Goal: Complete application form

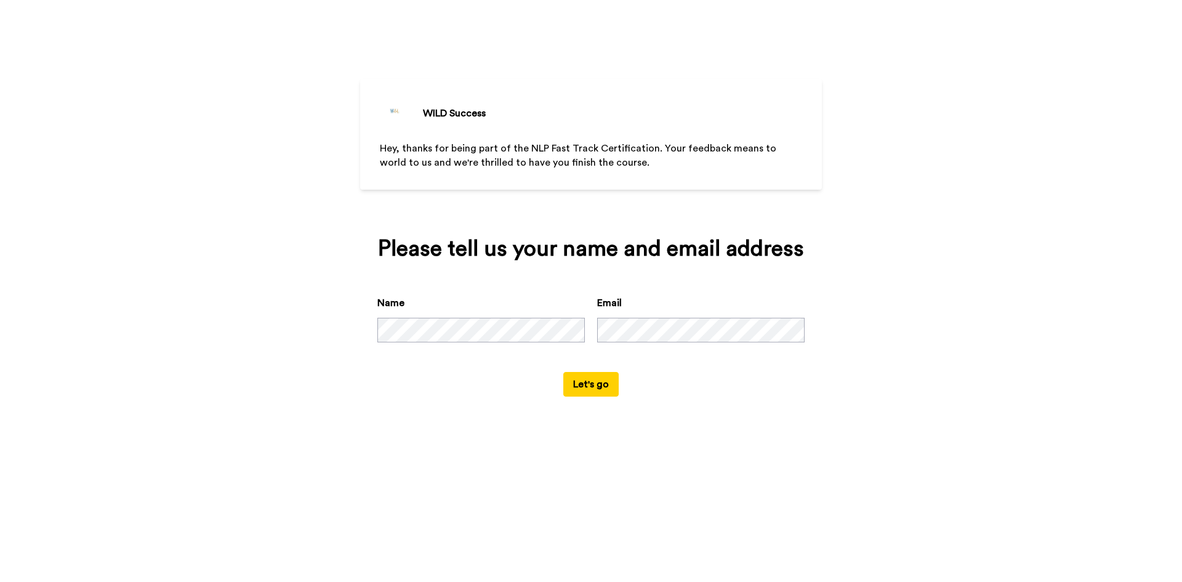
click at [600, 388] on button "Let's go" at bounding box center [590, 384] width 55 height 25
click at [605, 385] on button "Let's go" at bounding box center [590, 384] width 55 height 25
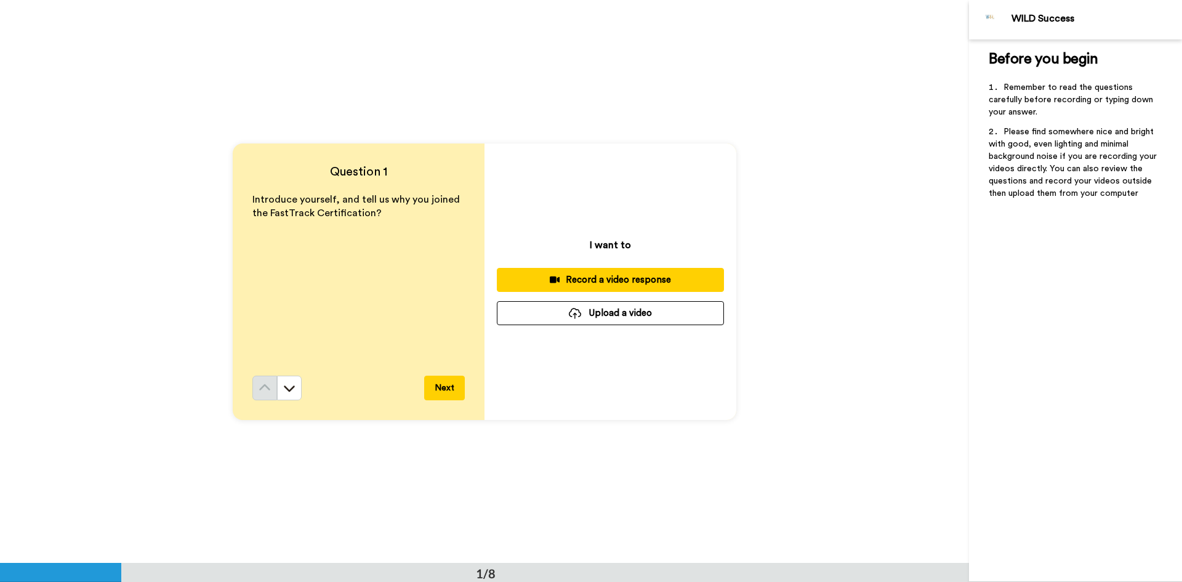
click at [455, 387] on button "Next" at bounding box center [444, 388] width 41 height 25
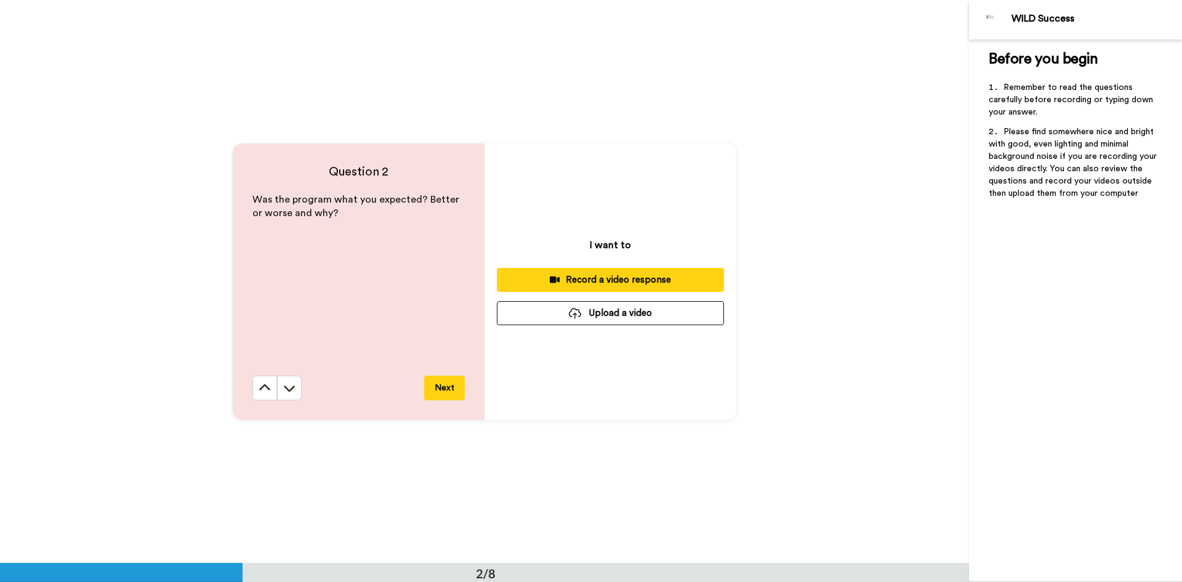
scroll to position [563, 0]
click at [262, 393] on icon at bounding box center [265, 387] width 12 height 12
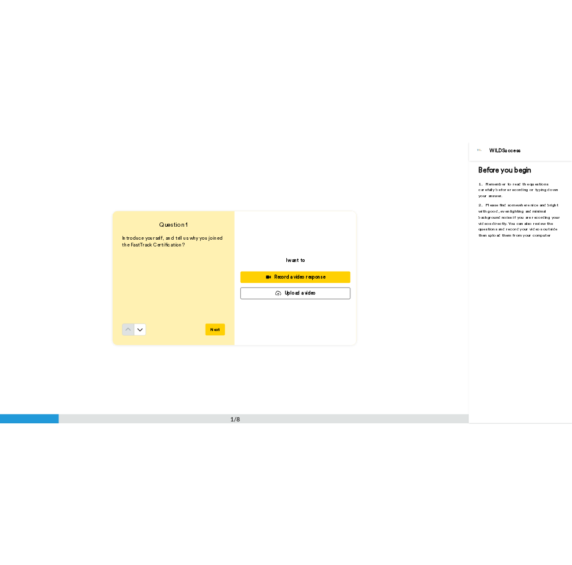
scroll to position [0, 0]
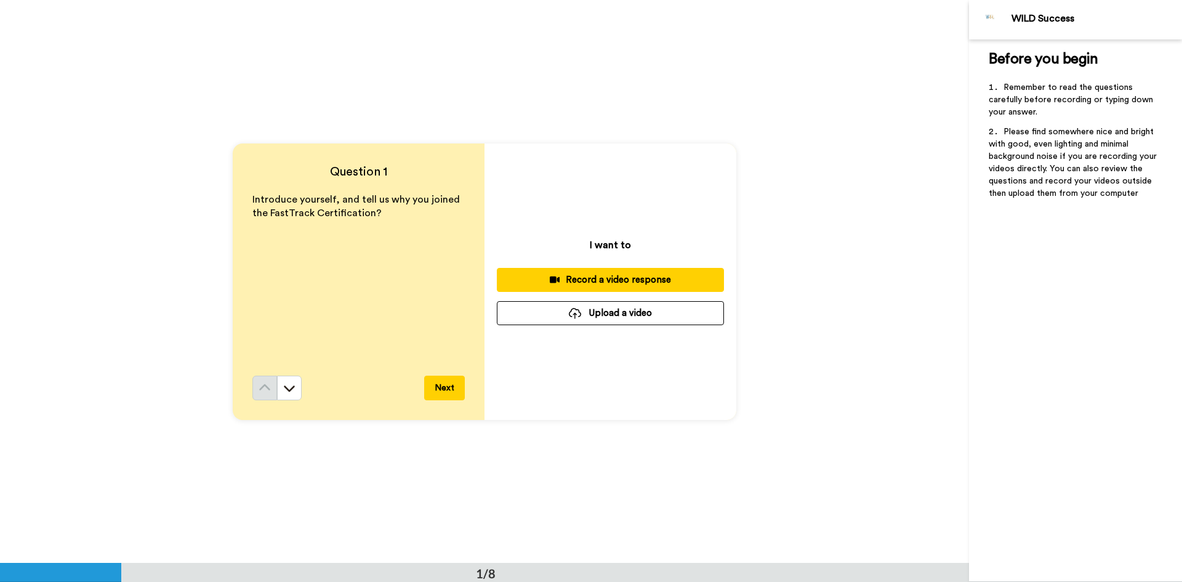
click at [639, 278] on div "Record a video response" at bounding box center [610, 279] width 207 height 13
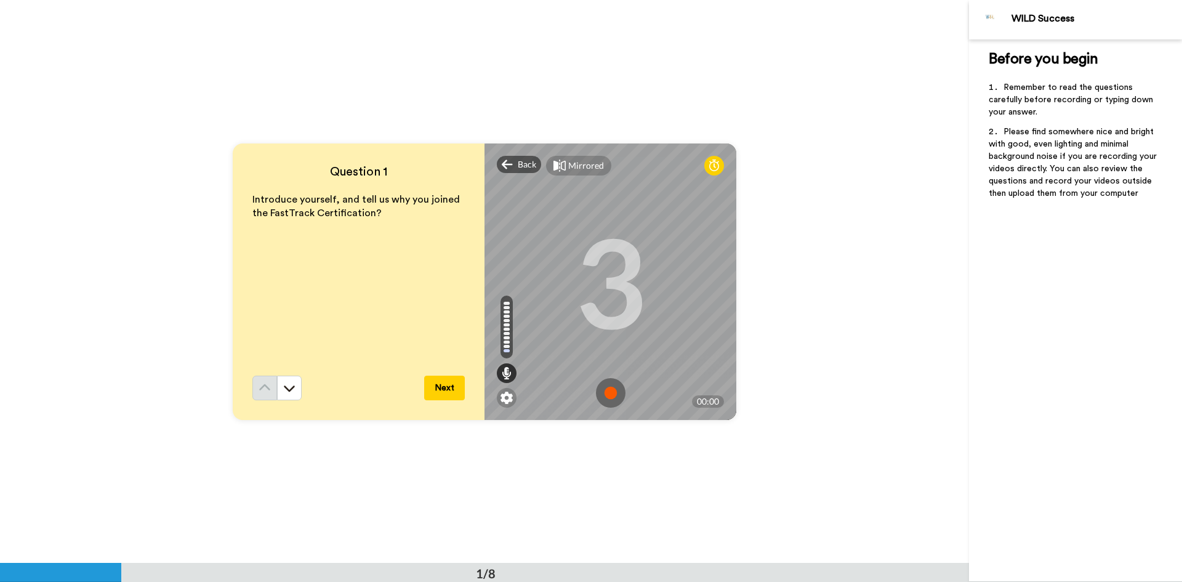
click at [610, 394] on img at bounding box center [611, 393] width 30 height 30
click at [447, 384] on button "Next" at bounding box center [444, 388] width 41 height 25
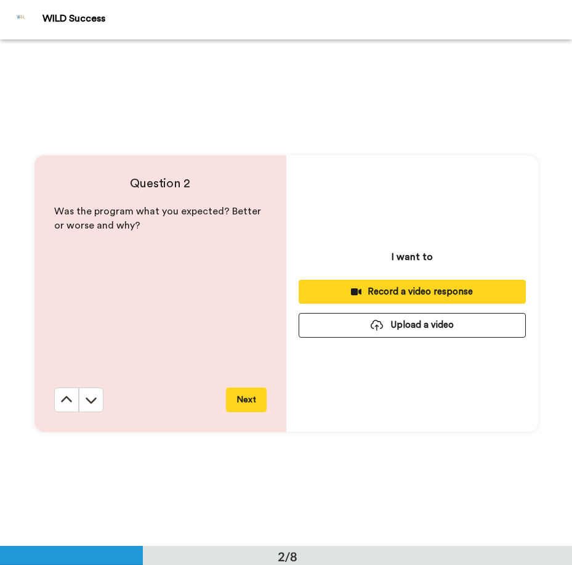
scroll to position [507, 0]
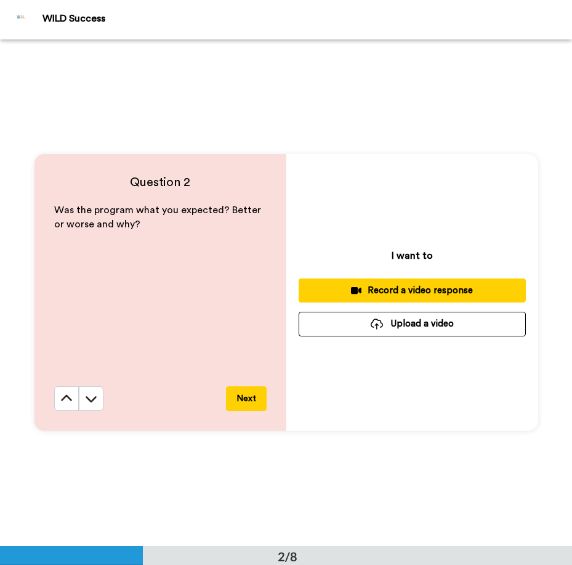
click at [437, 291] on div "Record a video response" at bounding box center [411, 290] width 207 height 13
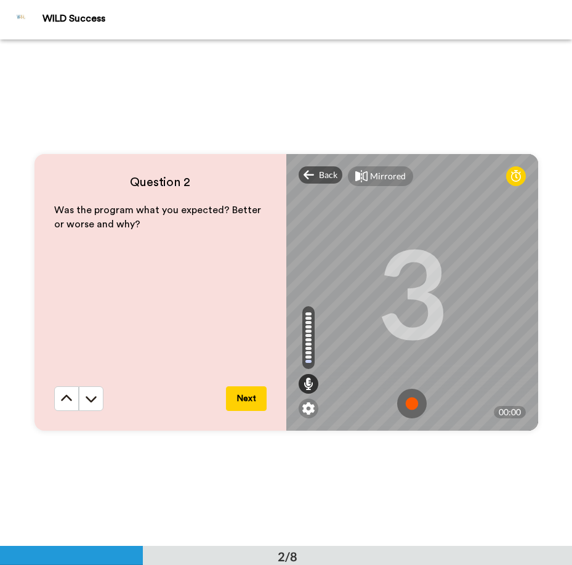
click at [409, 400] on img at bounding box center [412, 404] width 30 height 30
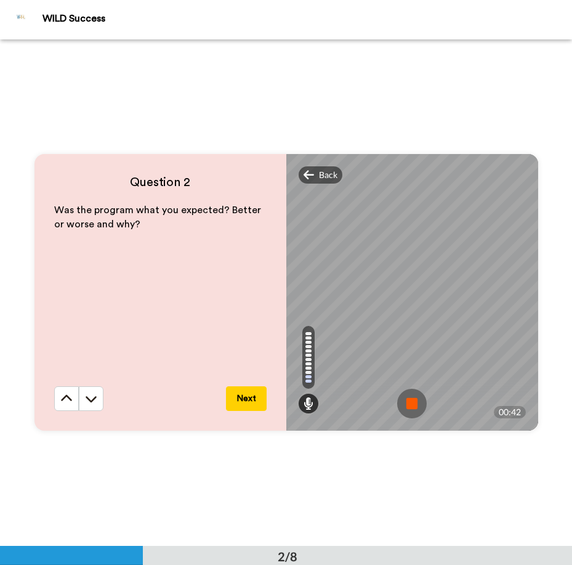
click at [249, 400] on button "Next" at bounding box center [246, 398] width 41 height 25
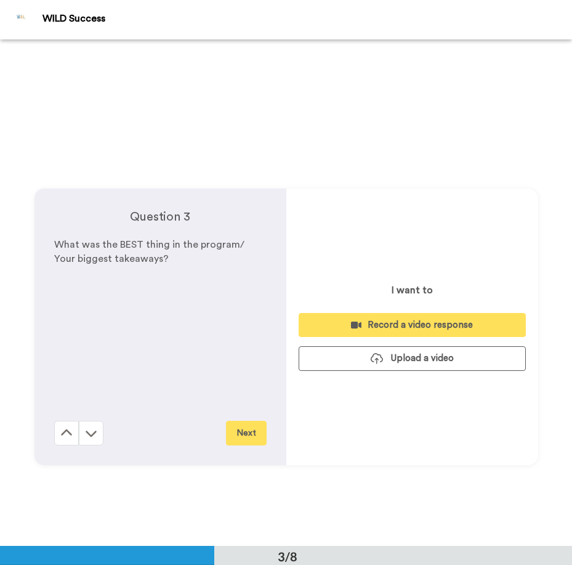
scroll to position [1013, 0]
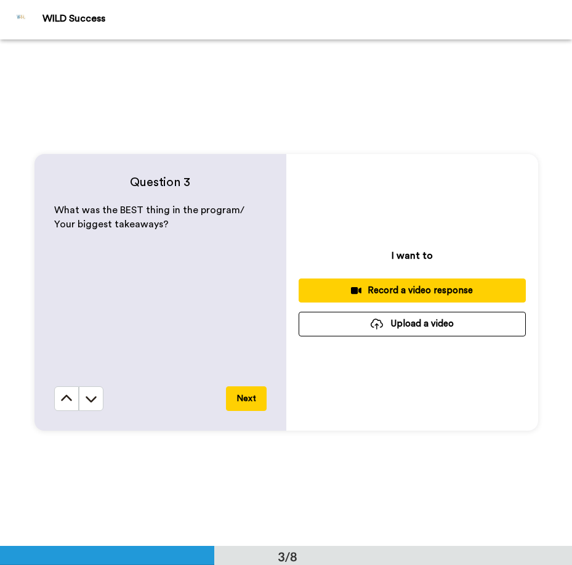
click at [432, 292] on div "Record a video response" at bounding box center [411, 290] width 207 height 13
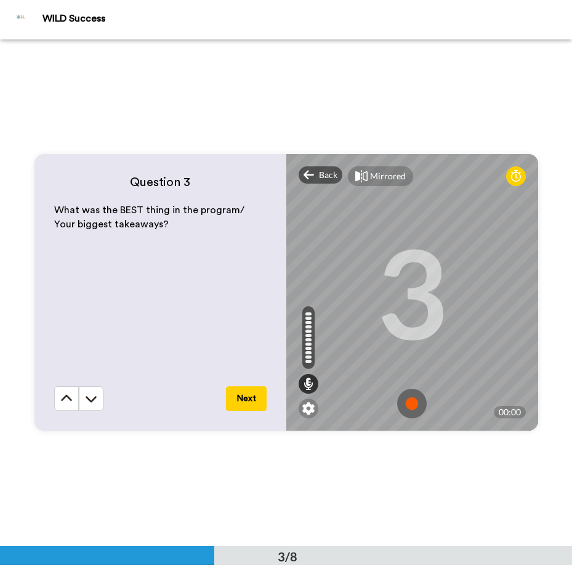
click at [414, 404] on img at bounding box center [412, 404] width 30 height 30
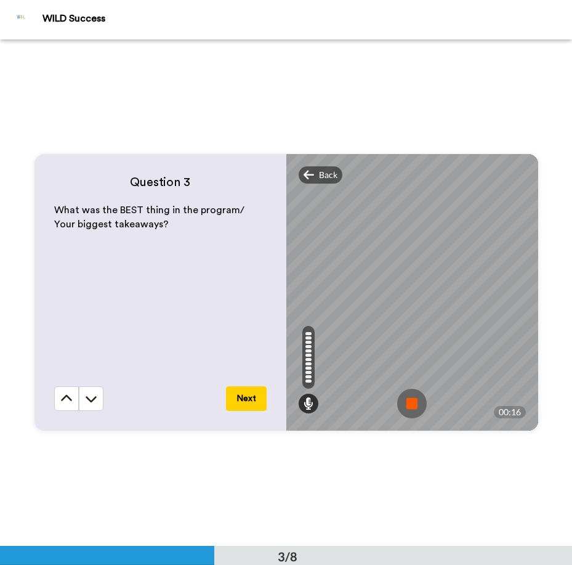
click at [254, 398] on button "Next" at bounding box center [246, 398] width 41 height 25
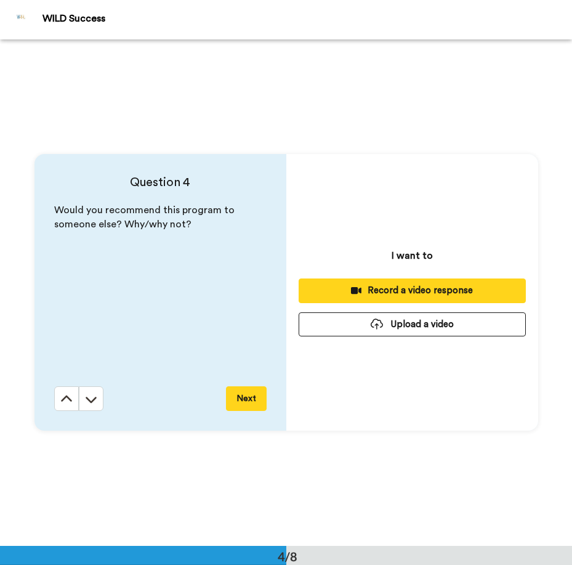
scroll to position [1519, 0]
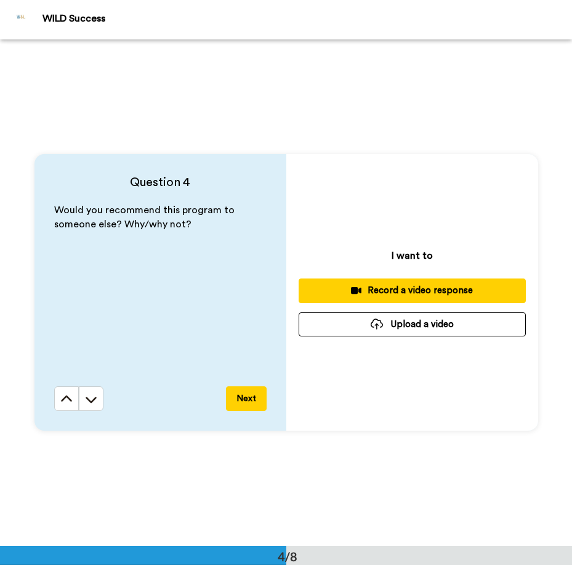
click at [460, 289] on div "Record a video response" at bounding box center [411, 290] width 207 height 13
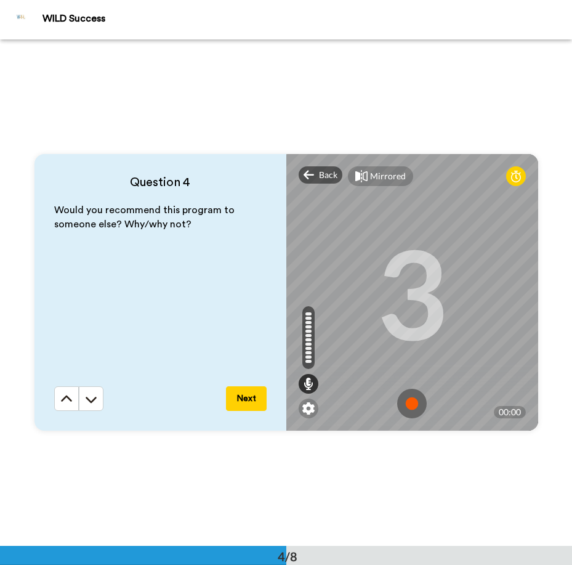
click at [407, 405] on img at bounding box center [412, 404] width 30 height 30
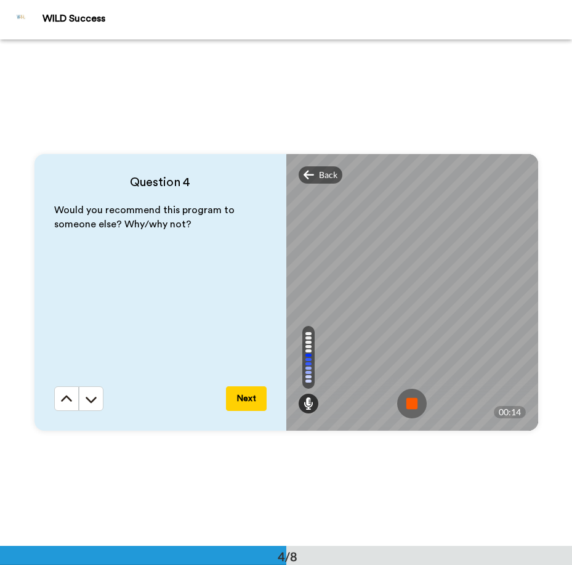
click at [252, 399] on button "Next" at bounding box center [246, 398] width 41 height 25
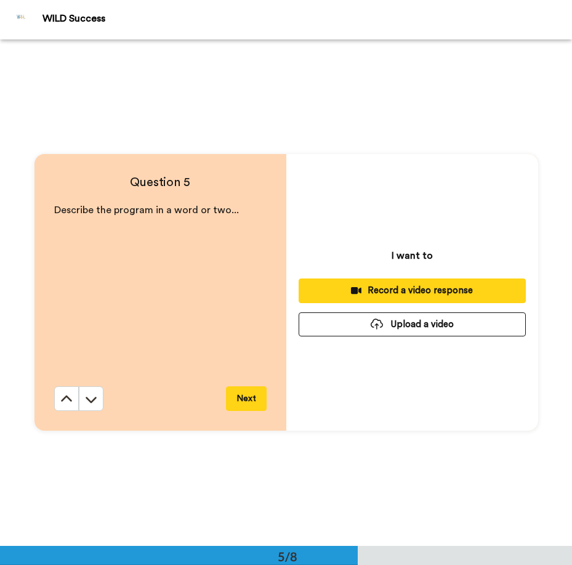
scroll to position [2025, 0]
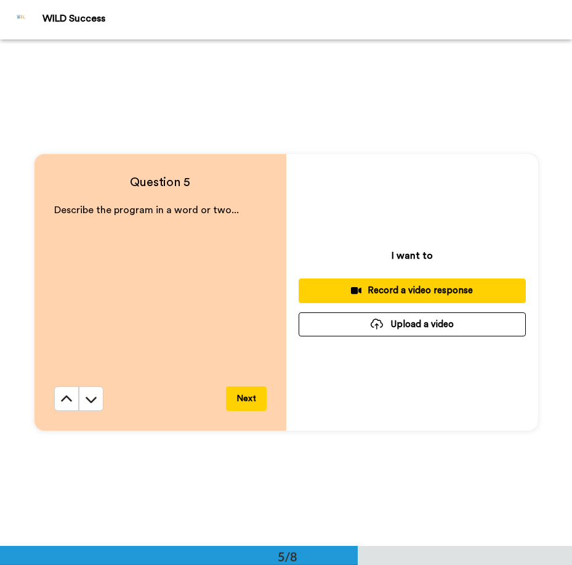
click at [434, 287] on div "Record a video response" at bounding box center [411, 290] width 207 height 13
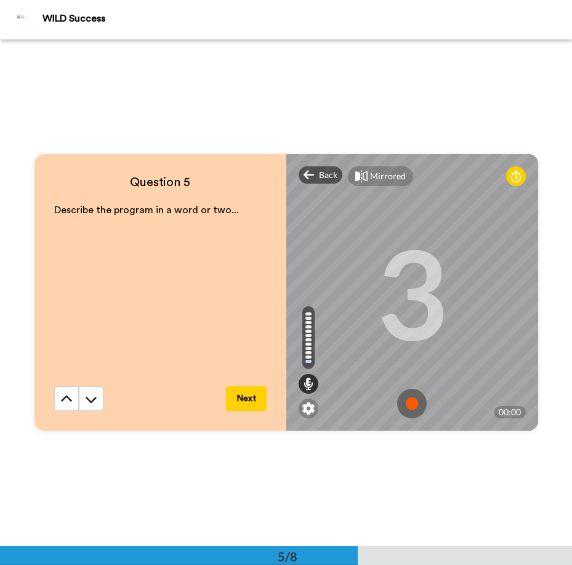
click at [409, 395] on img at bounding box center [412, 404] width 30 height 30
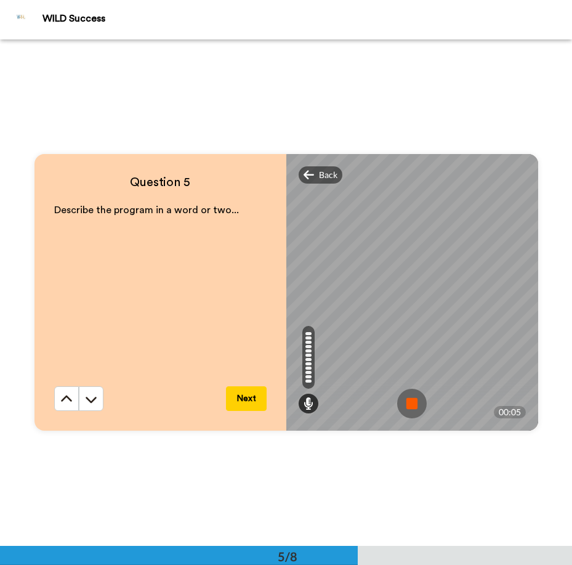
click at [245, 401] on button "Next" at bounding box center [246, 398] width 41 height 25
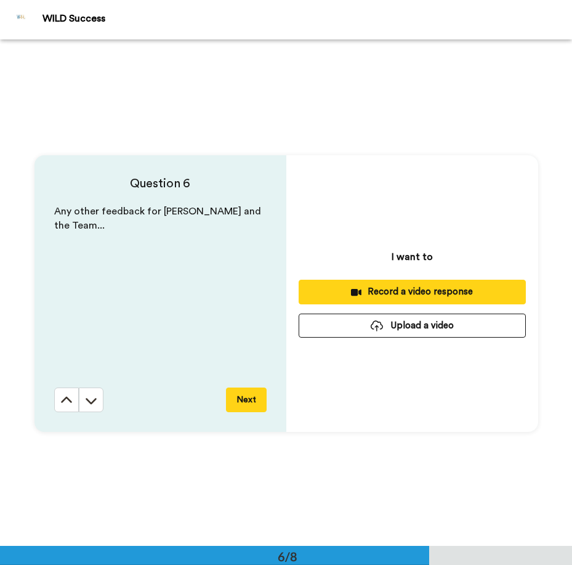
scroll to position [2531, 0]
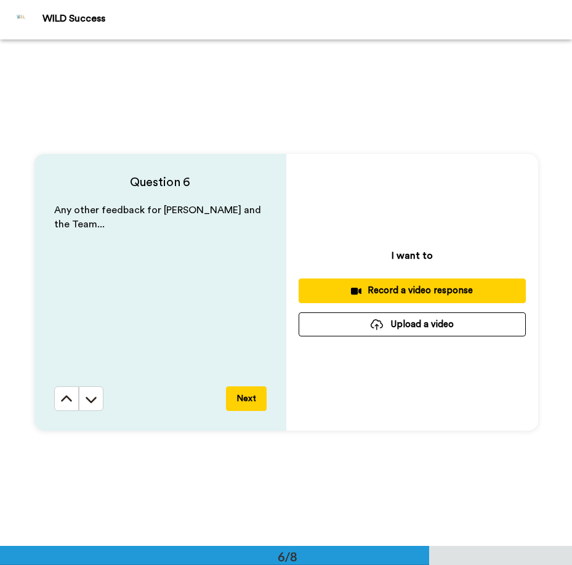
click at [466, 282] on button "Record a video response" at bounding box center [412, 290] width 227 height 24
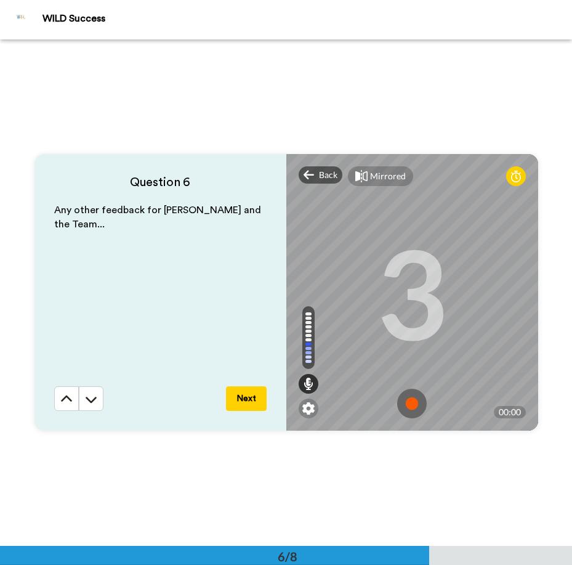
click at [410, 404] on img at bounding box center [412, 404] width 30 height 30
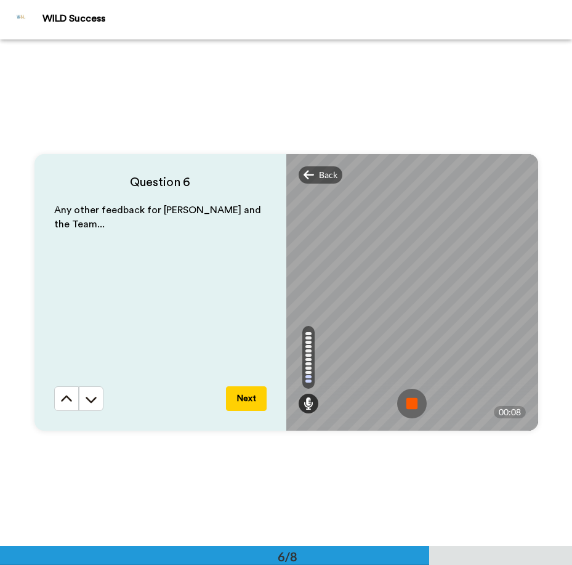
click at [248, 398] on button "Next" at bounding box center [246, 398] width 41 height 25
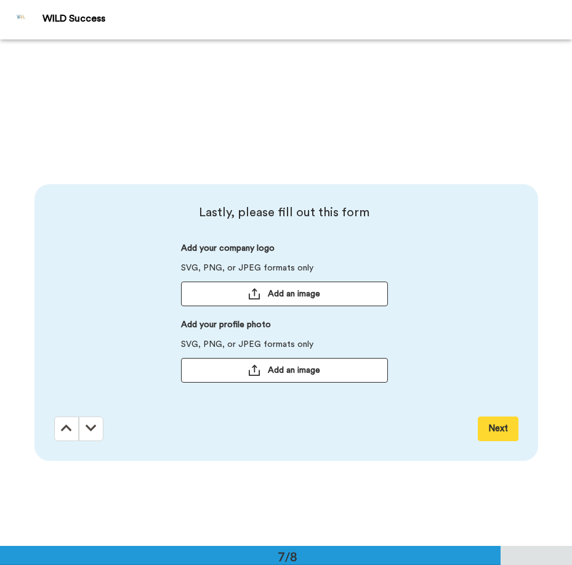
scroll to position [3037, 0]
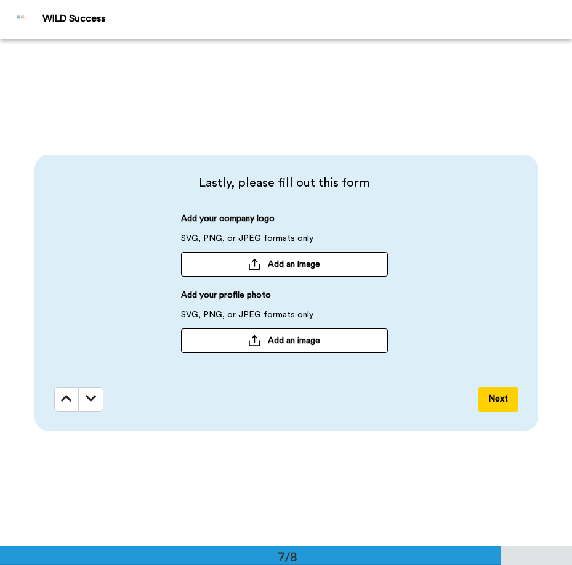
click at [302, 340] on span "Add an image" at bounding box center [294, 340] width 52 height 12
click at [495, 398] on button "Next" at bounding box center [498, 399] width 41 height 25
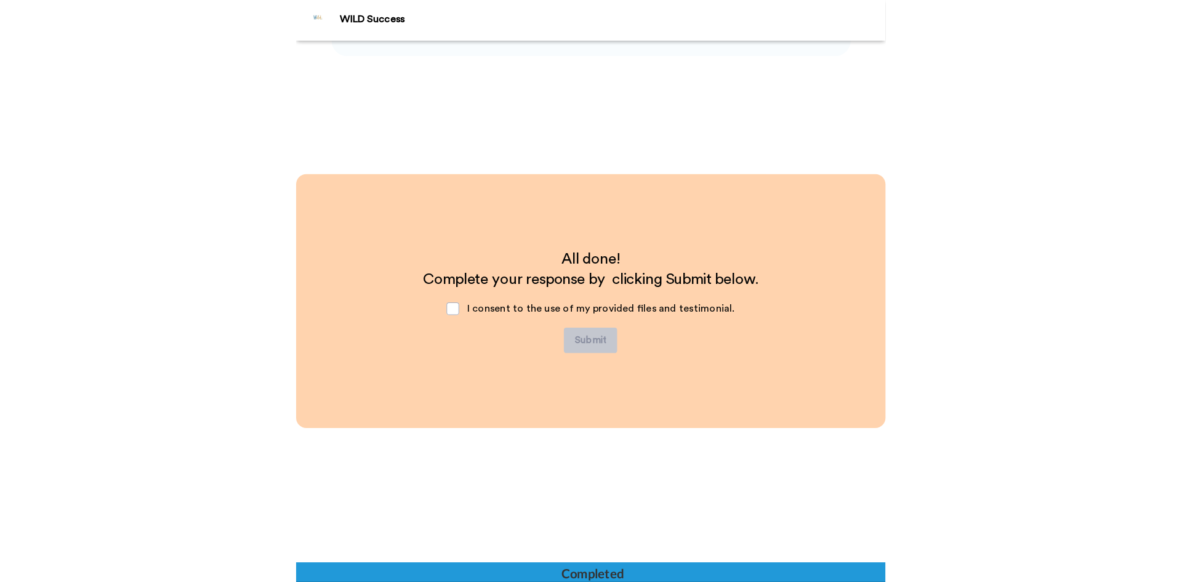
scroll to position [3414, 0]
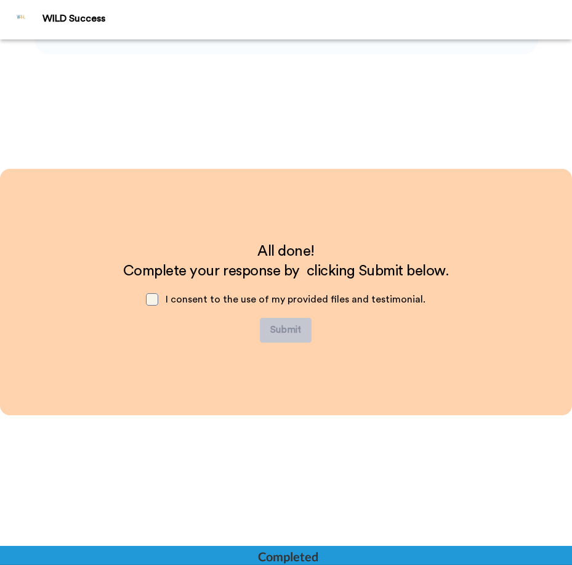
click at [151, 295] on span at bounding box center [152, 299] width 12 height 12
click at [156, 298] on span at bounding box center [152, 299] width 12 height 12
click at [151, 298] on span at bounding box center [152, 299] width 12 height 12
click at [280, 324] on button "Submit" at bounding box center [286, 330] width 52 height 25
